Goal: Information Seeking & Learning: Learn about a topic

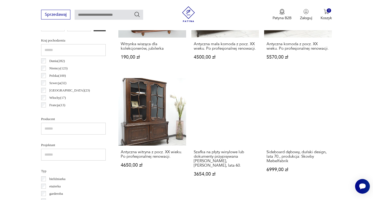
scroll to position [269, 0]
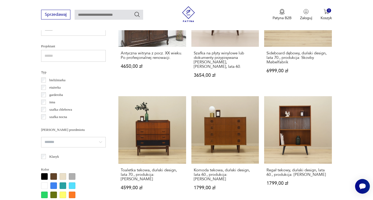
scroll to position [371, 0]
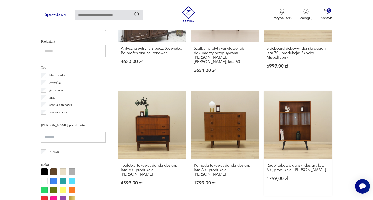
click at [293, 115] on link "Regał tekowy, duński design, lata 60., produkcja: Dania 1799,00 zł" at bounding box center [298, 144] width 68 height 104
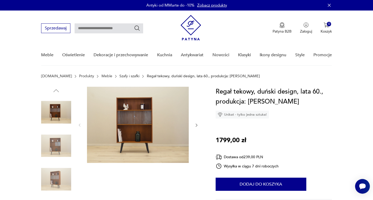
click at [197, 123] on icon "button" at bounding box center [196, 125] width 4 height 4
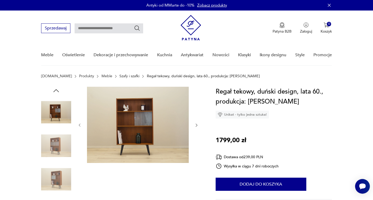
click at [197, 123] on icon "button" at bounding box center [196, 125] width 4 height 4
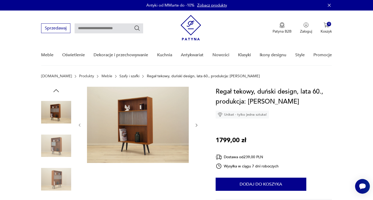
click at [197, 123] on icon "button" at bounding box center [196, 125] width 4 height 4
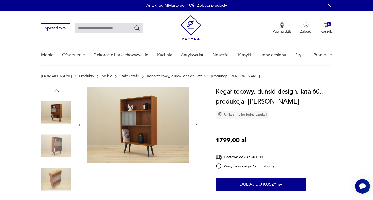
click at [197, 123] on icon "button" at bounding box center [196, 125] width 4 height 4
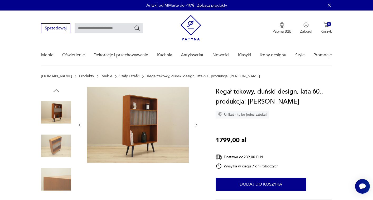
click at [197, 123] on icon "button" at bounding box center [196, 125] width 4 height 4
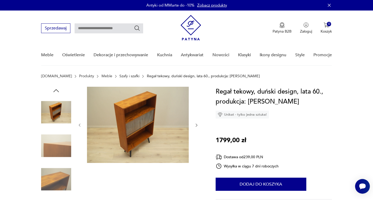
click at [197, 123] on icon "button" at bounding box center [196, 125] width 4 height 4
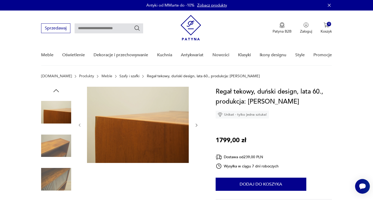
click at [197, 123] on icon "button" at bounding box center [196, 125] width 4 height 4
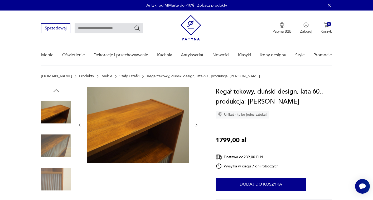
click at [197, 123] on icon "button" at bounding box center [196, 125] width 4 height 4
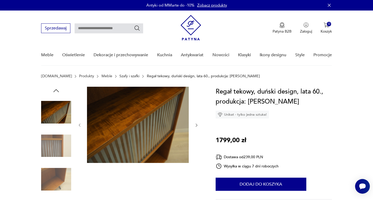
click at [197, 123] on icon "button" at bounding box center [196, 125] width 4 height 4
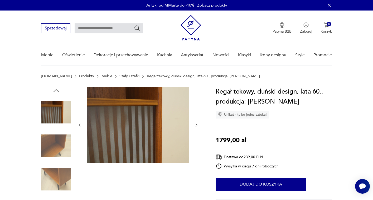
click at [197, 123] on icon "button" at bounding box center [196, 125] width 4 height 4
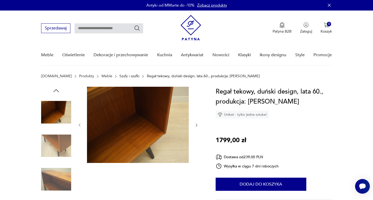
click at [197, 123] on icon "button" at bounding box center [196, 125] width 4 height 4
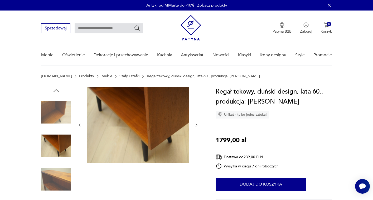
click at [197, 123] on icon "button" at bounding box center [196, 125] width 4 height 4
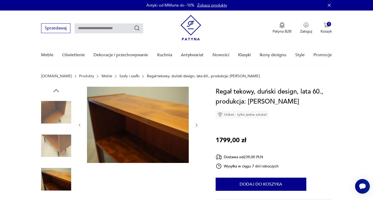
click at [197, 123] on icon "button" at bounding box center [196, 125] width 4 height 4
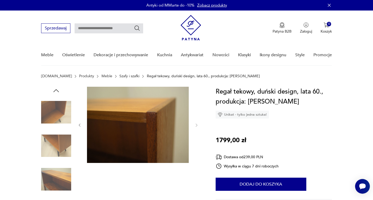
click at [56, 91] on icon "button" at bounding box center [56, 91] width 8 height 8
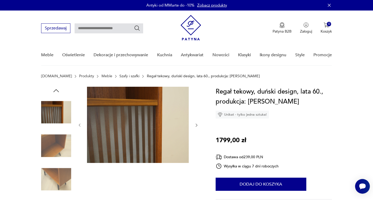
click at [56, 91] on icon "button" at bounding box center [56, 91] width 8 height 8
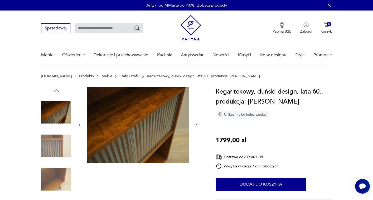
click at [56, 91] on icon "button" at bounding box center [56, 91] width 8 height 8
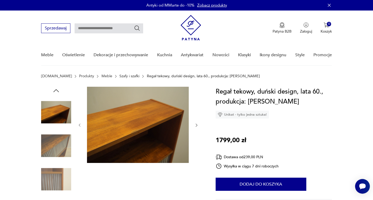
click at [56, 91] on icon "button" at bounding box center [56, 91] width 8 height 8
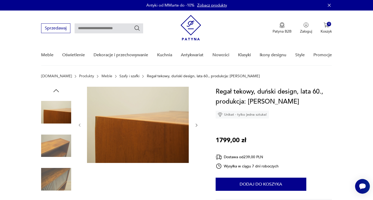
click at [56, 91] on icon "button" at bounding box center [56, 91] width 8 height 8
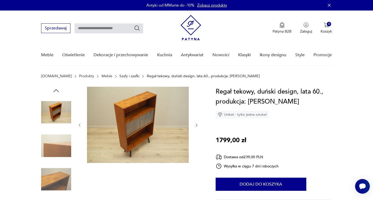
click at [56, 91] on icon "button" at bounding box center [56, 91] width 8 height 8
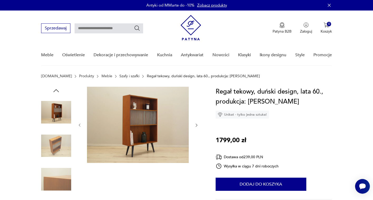
click at [152, 117] on img at bounding box center [138, 125] width 102 height 76
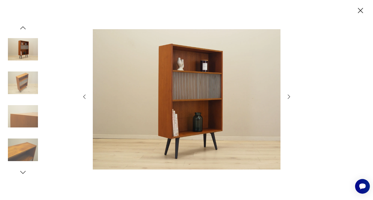
click at [359, 9] on icon "button" at bounding box center [360, 10] width 9 height 9
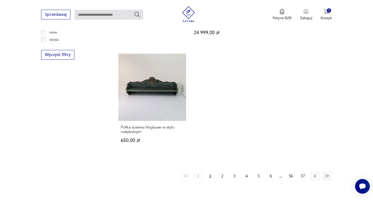
scroll to position [802, 0]
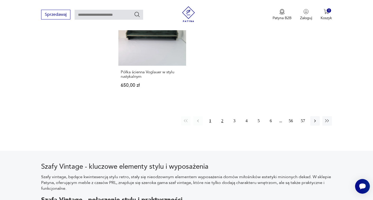
click at [223, 116] on button "2" at bounding box center [221, 120] width 9 height 9
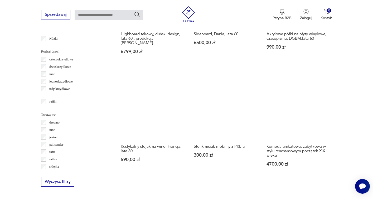
scroll to position [746, 0]
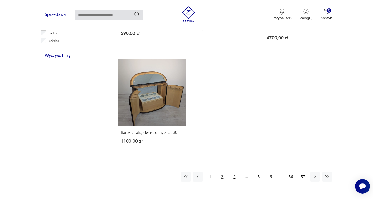
click at [235, 173] on button "3" at bounding box center [233, 177] width 9 height 9
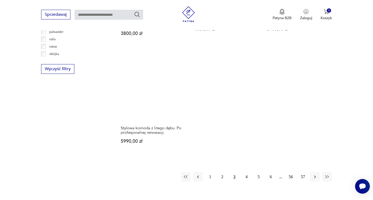
scroll to position [742, 0]
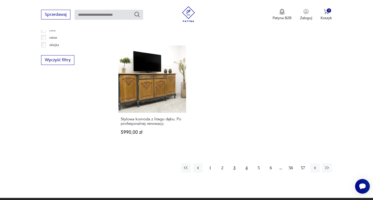
click at [245, 167] on button "4" at bounding box center [246, 168] width 9 height 9
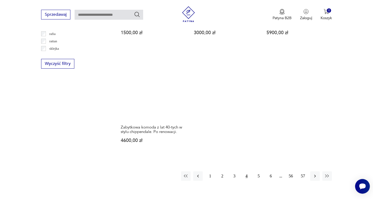
scroll to position [782, 0]
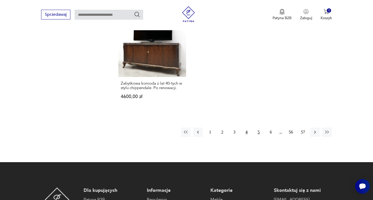
click at [260, 133] on button "5" at bounding box center [258, 132] width 9 height 9
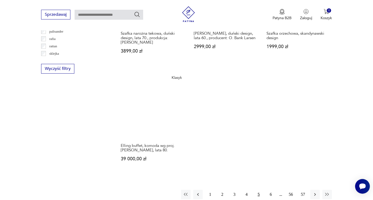
scroll to position [741, 0]
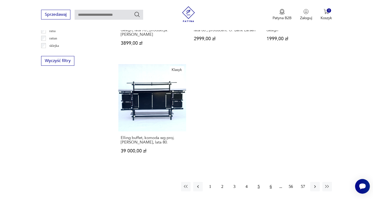
click at [272, 182] on button "6" at bounding box center [270, 186] width 9 height 9
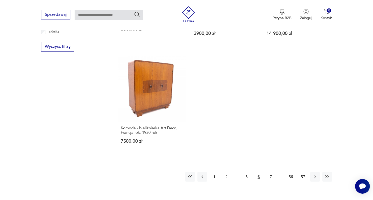
scroll to position [757, 0]
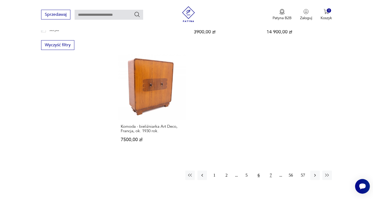
click at [269, 171] on button "7" at bounding box center [270, 175] width 9 height 9
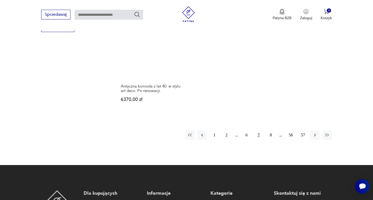
scroll to position [784, 0]
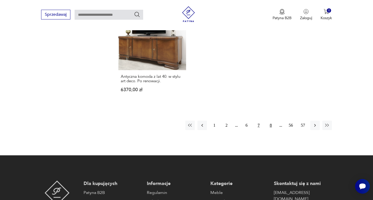
click at [272, 121] on button "8" at bounding box center [270, 125] width 9 height 9
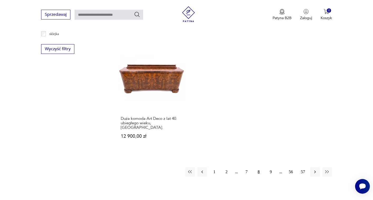
scroll to position [750, 0]
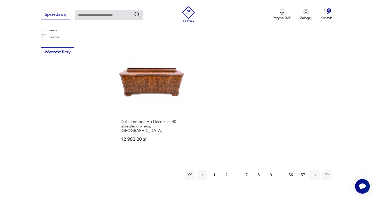
click at [272, 171] on button "9" at bounding box center [270, 175] width 9 height 9
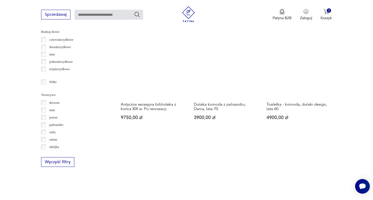
scroll to position [714, 0]
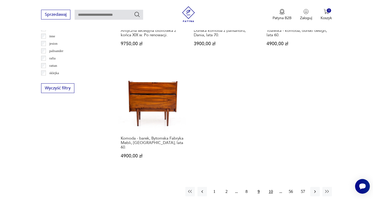
click at [273, 187] on button "10" at bounding box center [270, 191] width 9 height 9
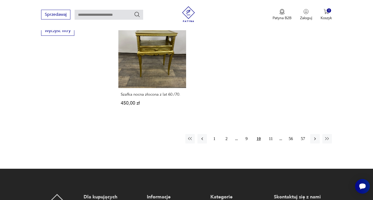
scroll to position [844, 0]
